Goal: Information Seeking & Learning: Understand process/instructions

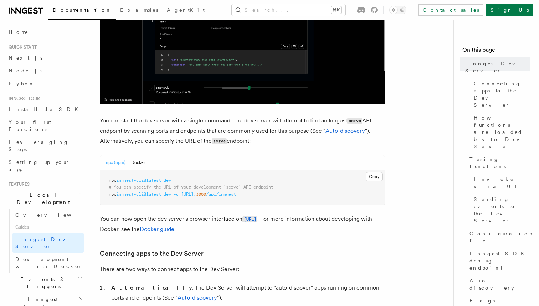
scroll to position [211, 0]
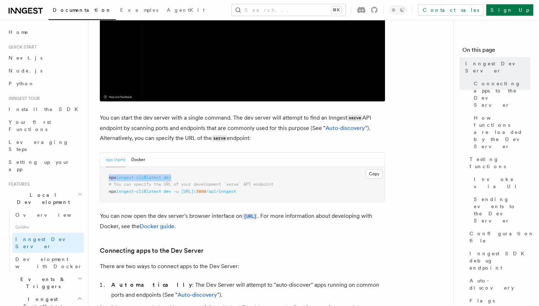
drag, startPoint x: 180, startPoint y: 176, endPoint x: 101, endPoint y: 176, distance: 79.6
click at [101, 176] on pre "npx inngest-cli@latest dev # You can specify the URL of your development `serve…" at bounding box center [242, 184] width 285 height 35
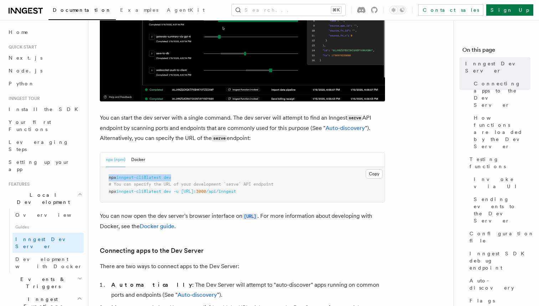
copy span "npx inngest-cli@latest dev"
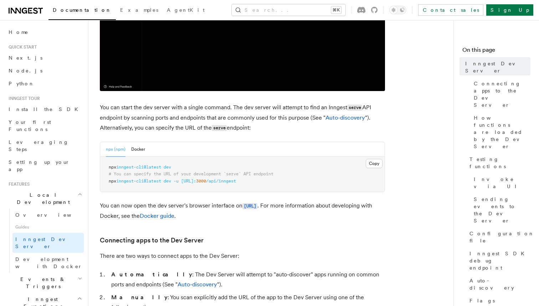
scroll to position [230, 0]
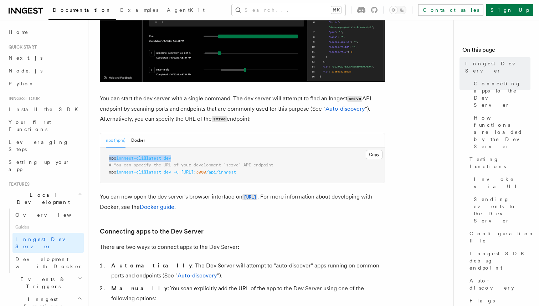
drag, startPoint x: 177, startPoint y: 158, endPoint x: 91, endPoint y: 158, distance: 85.3
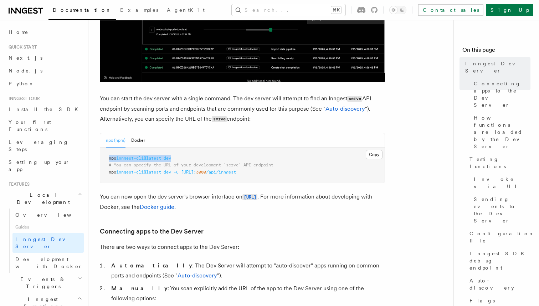
copy span "npx inngest-cli@latest dev"
